Goal: Information Seeking & Learning: Find specific page/section

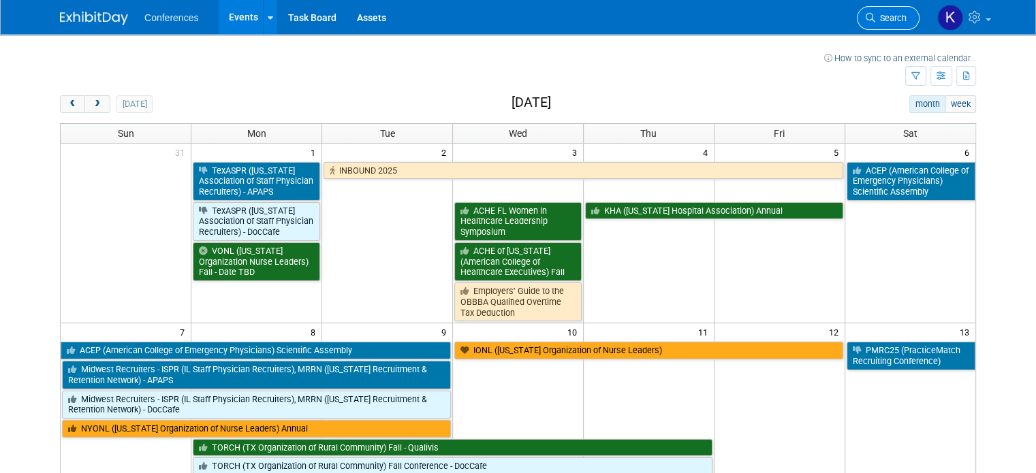
click at [910, 12] on link "Search" at bounding box center [888, 18] width 63 height 24
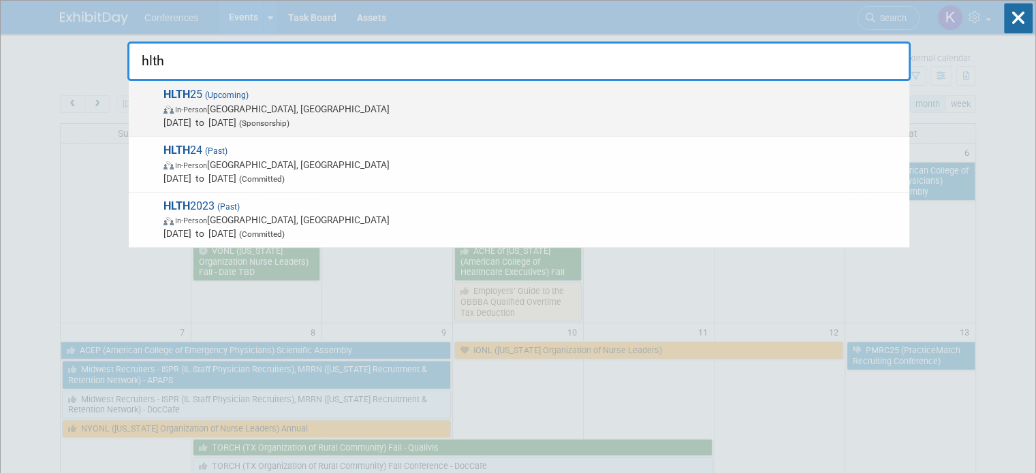
type input "hlth"
click at [479, 102] on span "In-Person [GEOGRAPHIC_DATA], [GEOGRAPHIC_DATA]" at bounding box center [532, 109] width 739 height 14
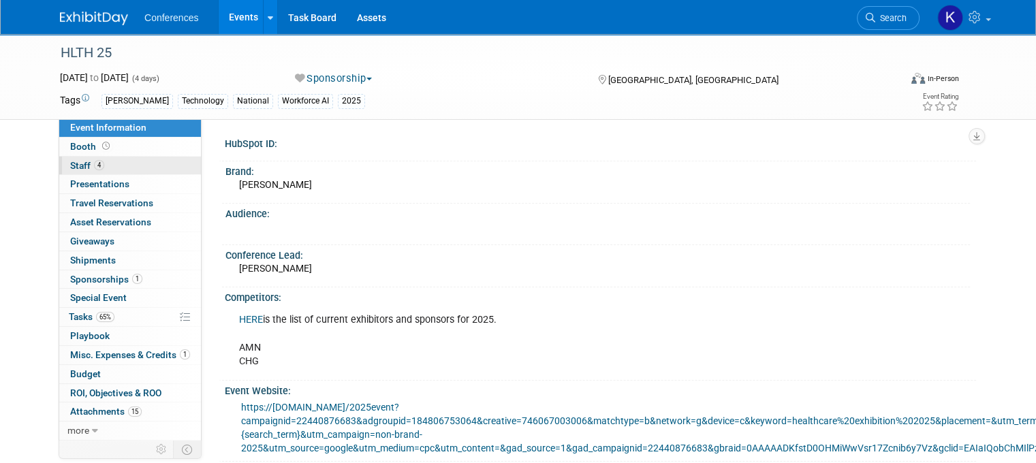
click at [70, 165] on span "Staff 4" at bounding box center [87, 165] width 34 height 11
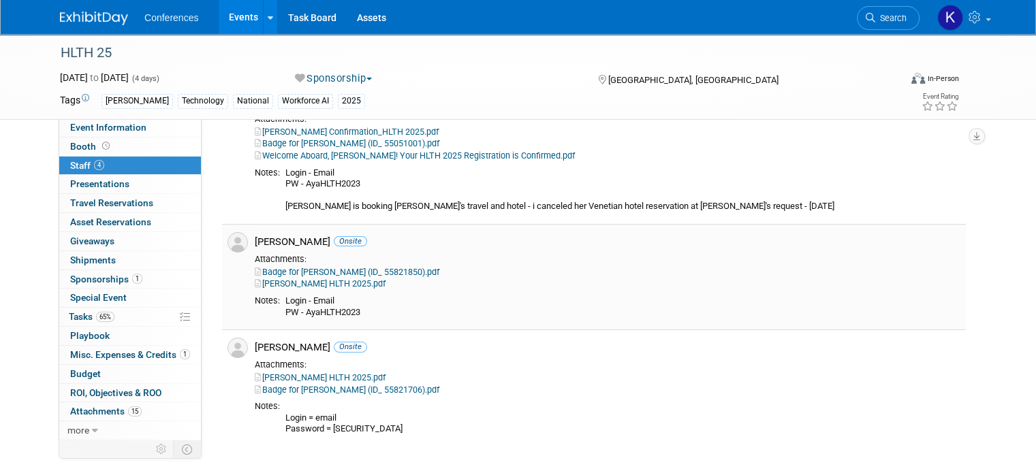
scroll to position [215, 0]
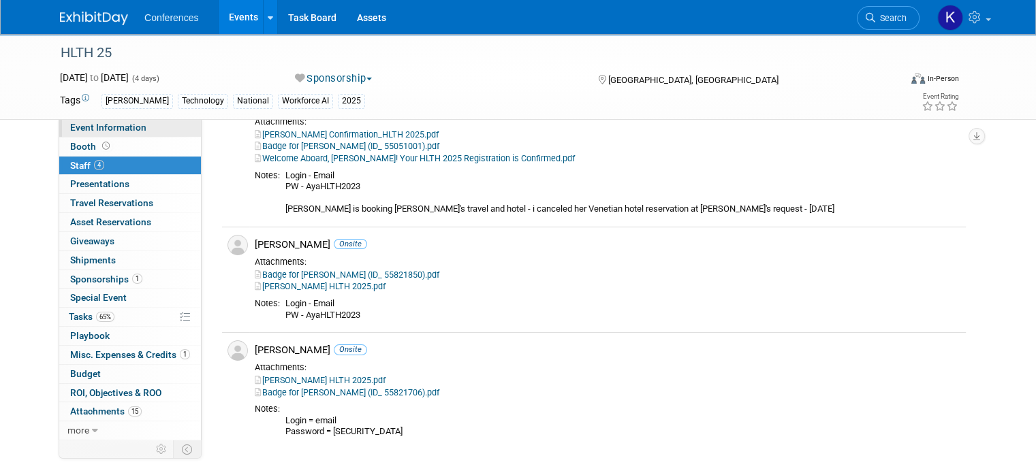
click at [70, 128] on span "Event Information" at bounding box center [108, 127] width 76 height 11
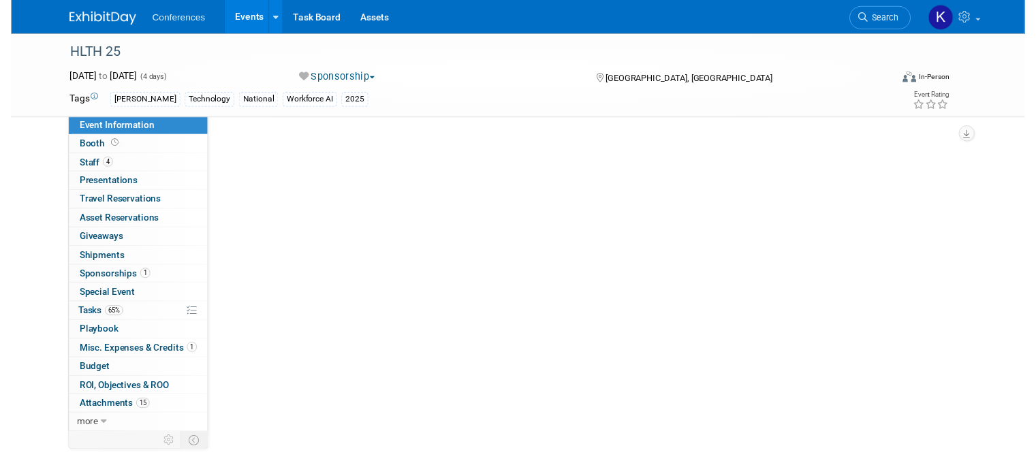
scroll to position [0, 0]
